Goal: Transaction & Acquisition: Purchase product/service

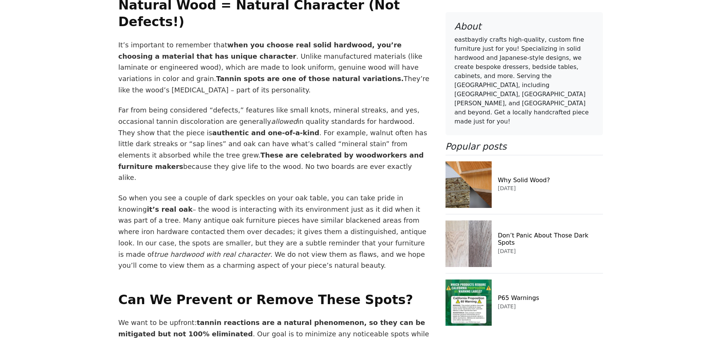
scroll to position [1893, 0]
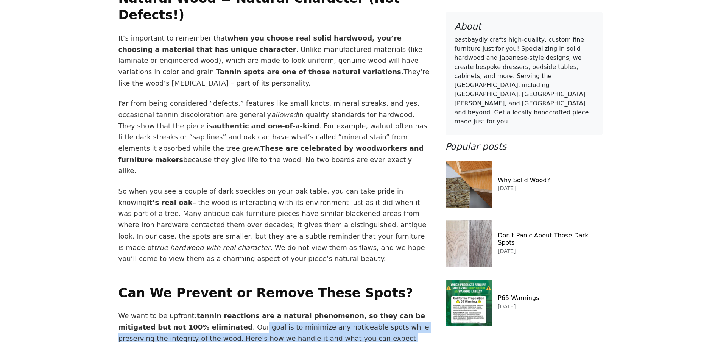
drag, startPoint x: 200, startPoint y: 131, endPoint x: 347, endPoint y: 141, distance: 148.0
click at [347, 310] on p "We want to be upfront: tannin reactions are a natural phenomenon, so they can b…" at bounding box center [275, 327] width 312 height 34
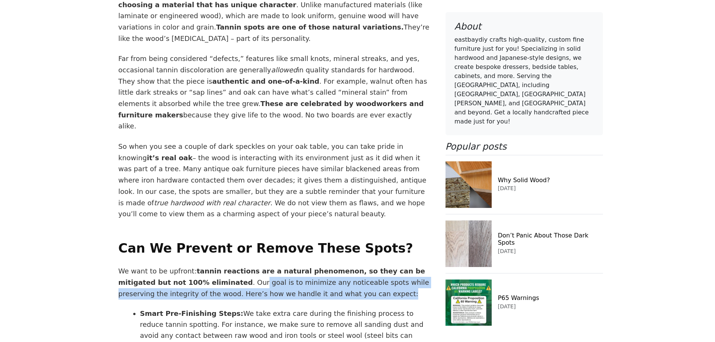
scroll to position [1957, 0]
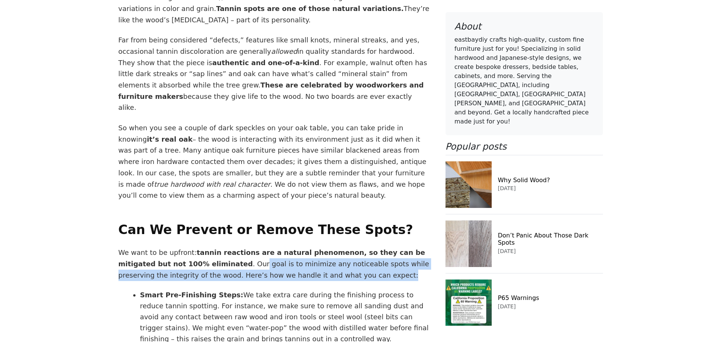
drag, startPoint x: 201, startPoint y: 171, endPoint x: 347, endPoint y: 194, distance: 148.3
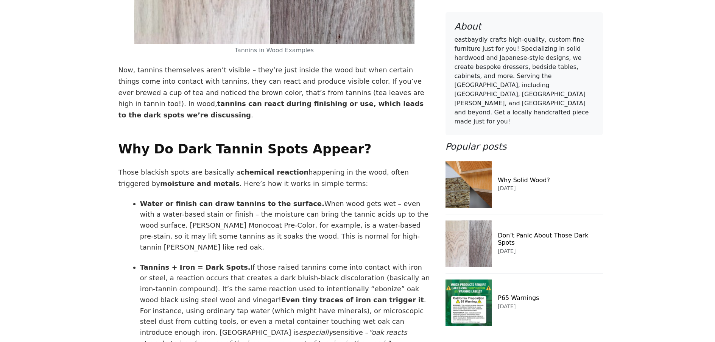
scroll to position [883, 0]
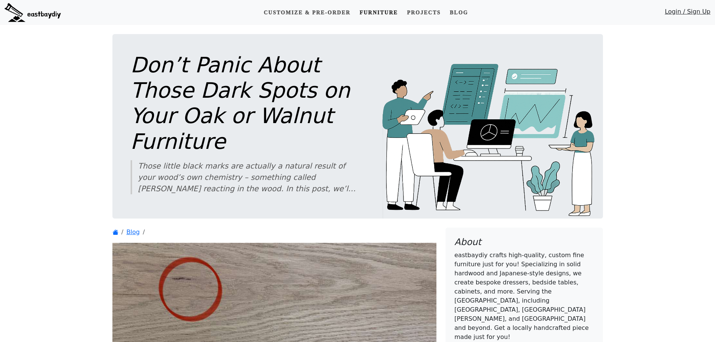
click at [376, 12] on link "Furniture" at bounding box center [379, 13] width 44 height 14
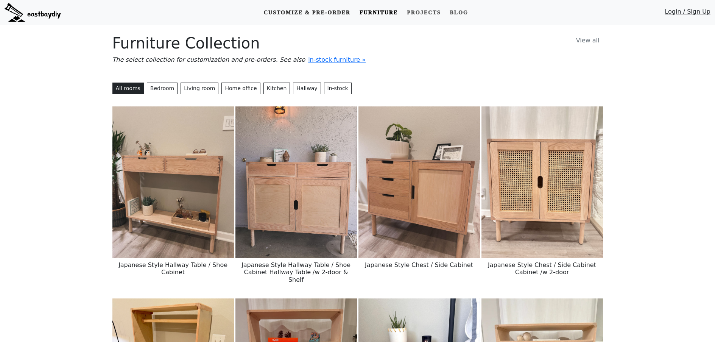
click at [286, 12] on link "Customize & Pre-order" at bounding box center [307, 13] width 93 height 14
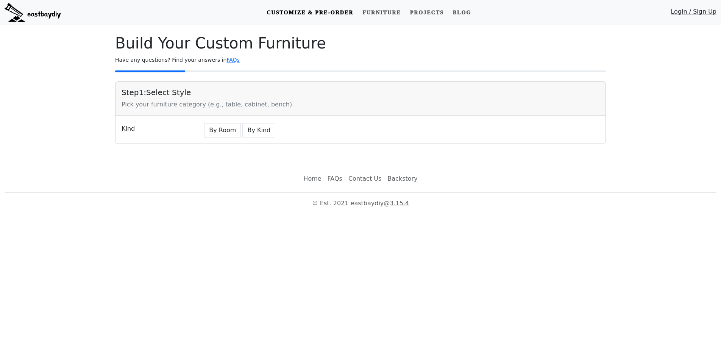
click at [44, 14] on img at bounding box center [33, 12] width 56 height 19
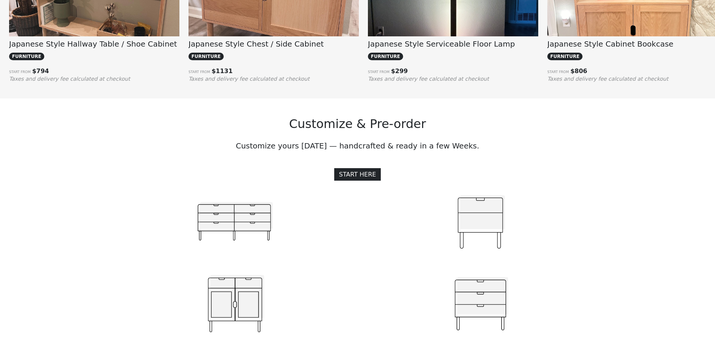
scroll to position [505, 0]
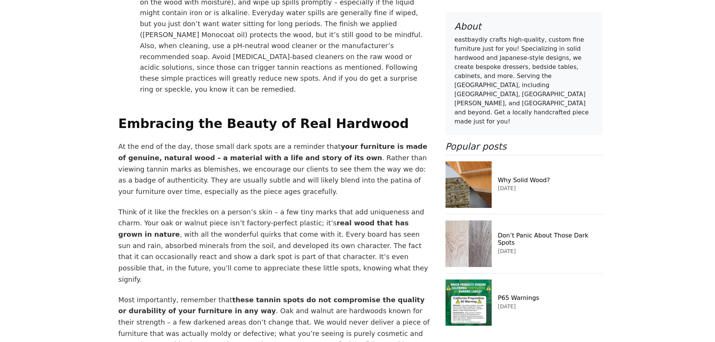
scroll to position [2544, 0]
